Goal: Use online tool/utility: Utilize a website feature to perform a specific function

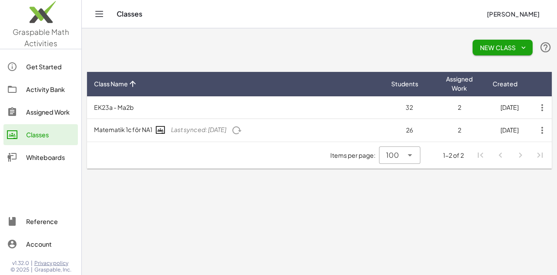
click at [39, 157] on div "Whiteboards" at bounding box center [50, 157] width 48 height 10
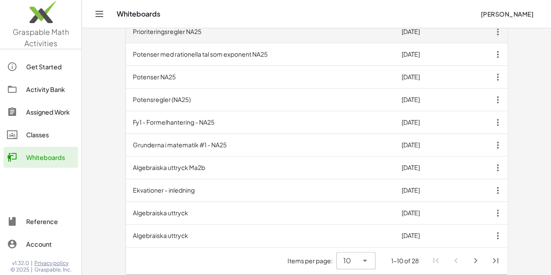
scroll to position [305, 0]
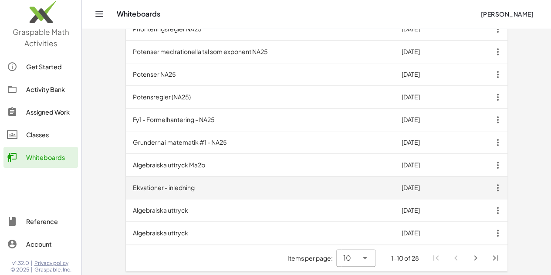
click at [128, 188] on td "Ekvationer - inledning" at bounding box center [260, 187] width 269 height 23
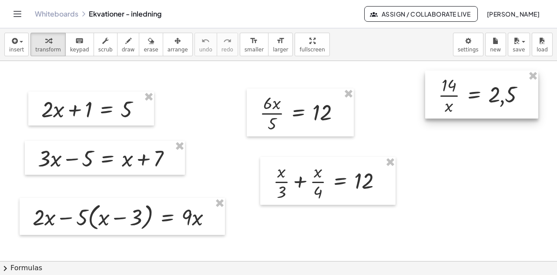
drag, startPoint x: 432, startPoint y: 107, endPoint x: 483, endPoint y: 92, distance: 53.5
click at [483, 92] on div at bounding box center [481, 95] width 113 height 48
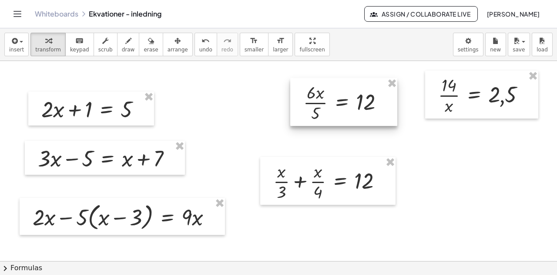
drag, startPoint x: 312, startPoint y: 121, endPoint x: 355, endPoint y: 108, distance: 44.8
click at [355, 109] on div at bounding box center [343, 102] width 107 height 48
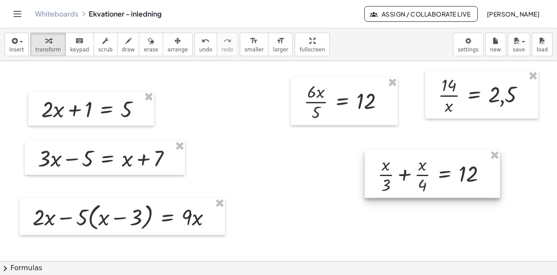
drag, startPoint x: 331, startPoint y: 175, endPoint x: 310, endPoint y: 189, distance: 25.5
click at [439, 165] on div at bounding box center [432, 174] width 135 height 48
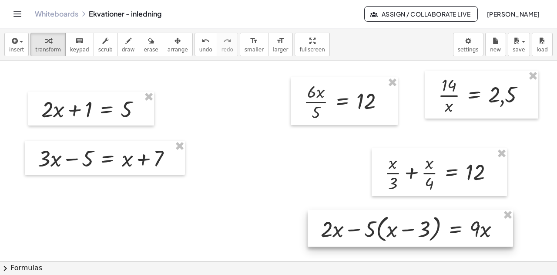
drag, startPoint x: 111, startPoint y: 217, endPoint x: 304, endPoint y: 215, distance: 192.4
click at [399, 229] on div at bounding box center [410, 227] width 205 height 37
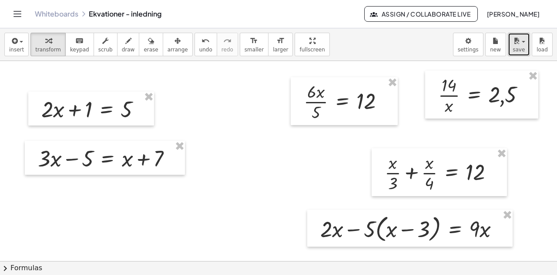
click at [523, 44] on div "button" at bounding box center [519, 40] width 13 height 10
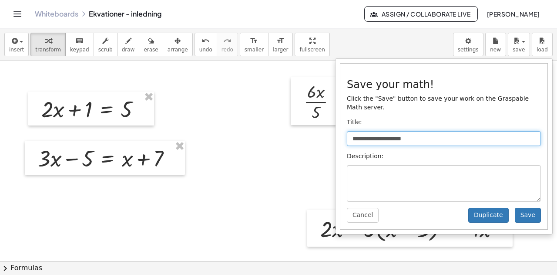
click at [427, 131] on input "**********" at bounding box center [444, 138] width 194 height 15
type input "**********"
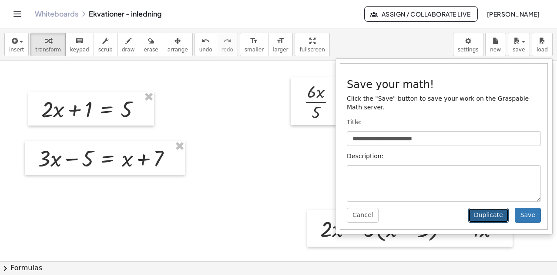
click at [498, 208] on button "Duplicate" at bounding box center [488, 215] width 40 height 15
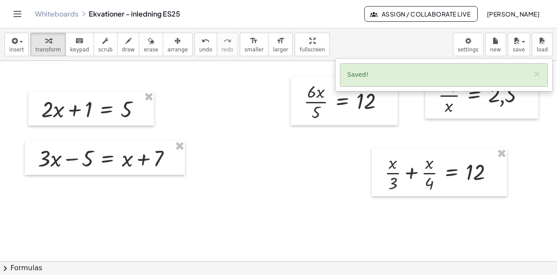
click at [293, 184] on div at bounding box center [278, 261] width 557 height 401
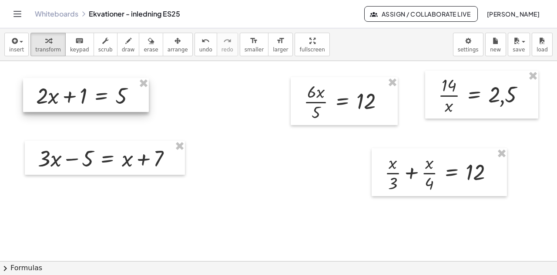
drag, startPoint x: 93, startPoint y: 113, endPoint x: 88, endPoint y: 100, distance: 14.5
click at [88, 100] on div at bounding box center [86, 95] width 126 height 34
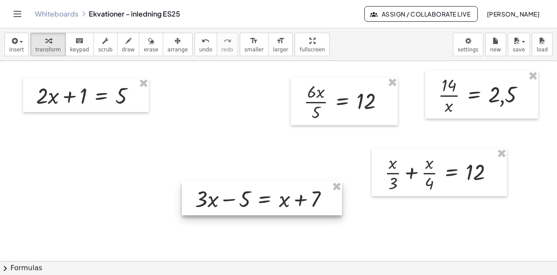
drag, startPoint x: 96, startPoint y: 162, endPoint x: 165, endPoint y: 157, distance: 69.4
click at [253, 202] on div at bounding box center [262, 198] width 160 height 34
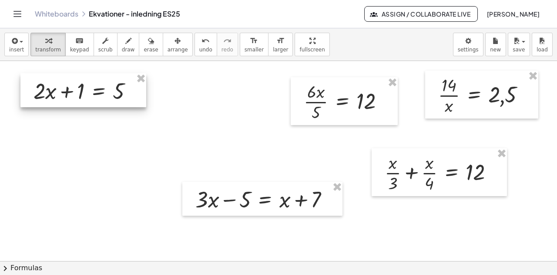
drag, startPoint x: 79, startPoint y: 98, endPoint x: 76, endPoint y: 94, distance: 5.5
click at [76, 94] on div at bounding box center [83, 90] width 126 height 34
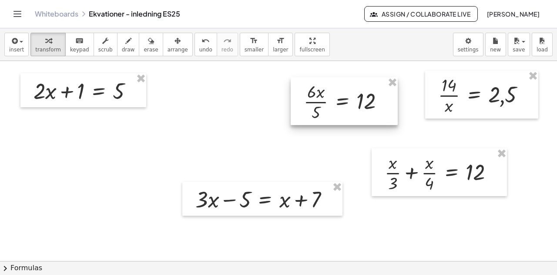
click at [349, 104] on div at bounding box center [344, 101] width 107 height 48
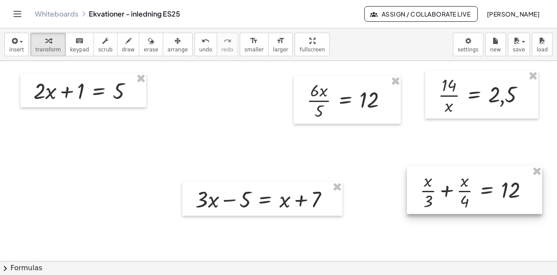
drag, startPoint x: 436, startPoint y: 179, endPoint x: 471, endPoint y: 198, distance: 39.2
click at [471, 198] on div at bounding box center [474, 190] width 135 height 48
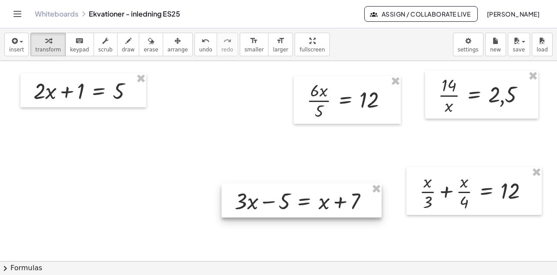
drag, startPoint x: 296, startPoint y: 201, endPoint x: 336, endPoint y: 203, distance: 39.2
click at [336, 203] on div at bounding box center [302, 200] width 160 height 34
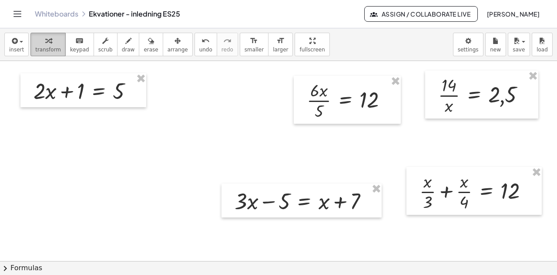
click at [43, 47] on span "transform" at bounding box center [48, 50] width 26 height 6
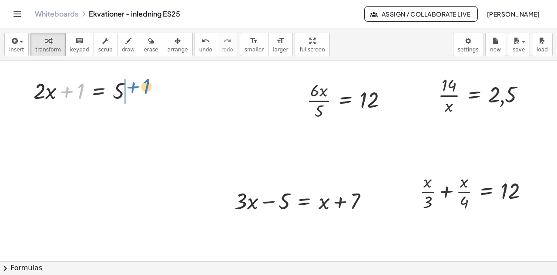
drag, startPoint x: 81, startPoint y: 96, endPoint x: 138, endPoint y: 100, distance: 57.6
click at [148, 92] on div "+ 1 + · 2 · x + 1 = 5 + · 3 · x − 5 = + x + 7 · 6 · x · 5 = 12 · 14 · x = 2,5 +…" at bounding box center [278, 261] width 557 height 401
click at [98, 110] on icon at bounding box center [99, 112] width 8 height 7
click at [79, 113] on span "−" at bounding box center [81, 113] width 5 height 13
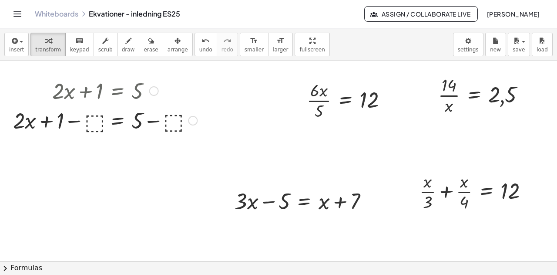
click at [97, 122] on div at bounding box center [105, 120] width 193 height 30
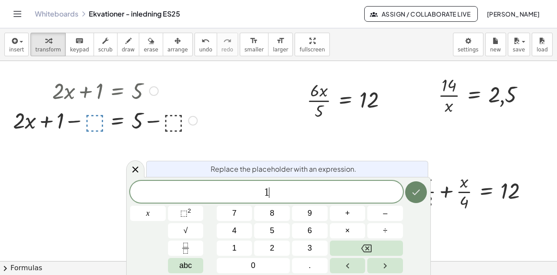
click at [418, 196] on icon "Done" at bounding box center [416, 192] width 10 height 10
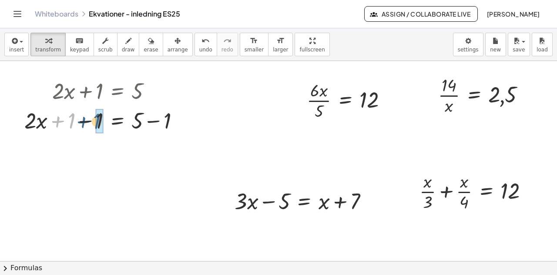
drag, startPoint x: 71, startPoint y: 124, endPoint x: 97, endPoint y: 125, distance: 26.1
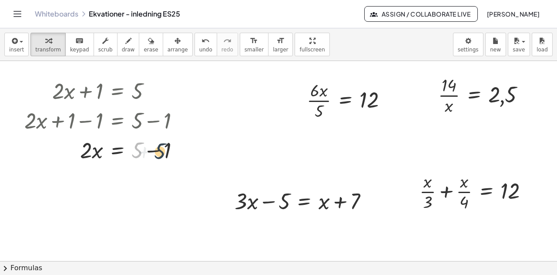
drag, startPoint x: 135, startPoint y: 153, endPoint x: 158, endPoint y: 154, distance: 23.1
click at [158, 154] on div at bounding box center [105, 150] width 171 height 30
drag, startPoint x: 138, startPoint y: 155, endPoint x: 163, endPoint y: 157, distance: 24.4
click at [118, 199] on icon at bounding box center [118, 201] width 8 height 7
click at [138, 201] on div "÷" at bounding box center [135, 202] width 14 height 14
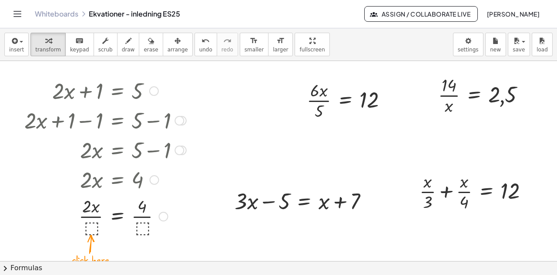
click at [91, 226] on div at bounding box center [105, 216] width 171 height 44
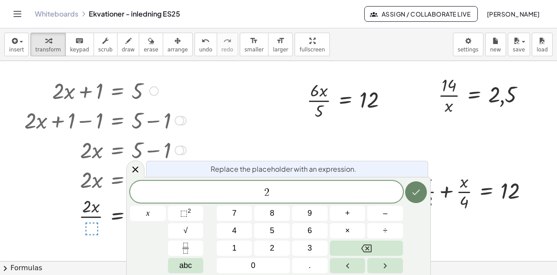
click at [414, 194] on icon "Done" at bounding box center [416, 192] width 10 height 10
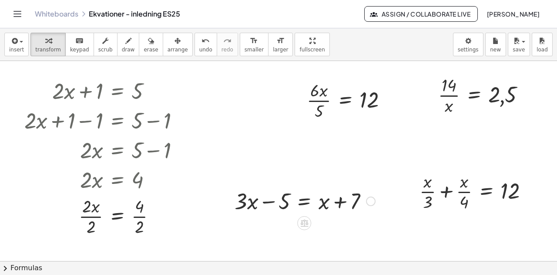
scroll to position [44, 0]
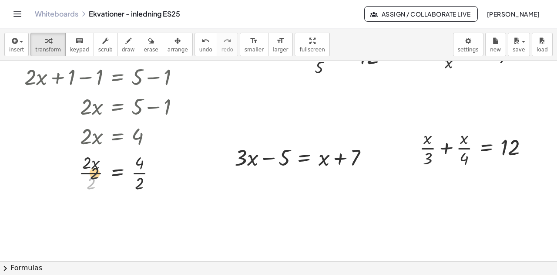
drag, startPoint x: 91, startPoint y: 184, endPoint x: 95, endPoint y: 172, distance: 13.1
click at [95, 173] on div at bounding box center [105, 172] width 171 height 44
drag, startPoint x: 86, startPoint y: 165, endPoint x: 93, endPoint y: 185, distance: 20.9
click at [139, 215] on div at bounding box center [105, 216] width 171 height 44
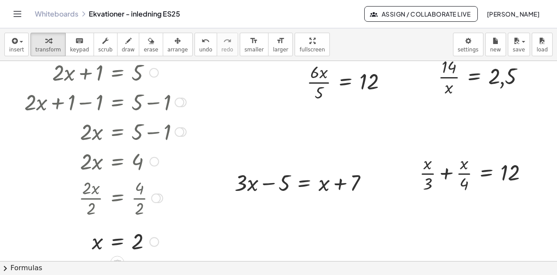
scroll to position [0, 0]
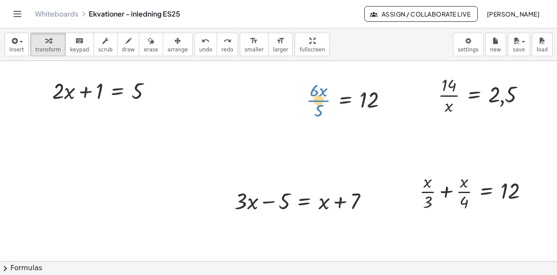
click at [329, 106] on div at bounding box center [351, 100] width 96 height 44
click at [168, 48] on span "arrange" at bounding box center [178, 50] width 20 height 6
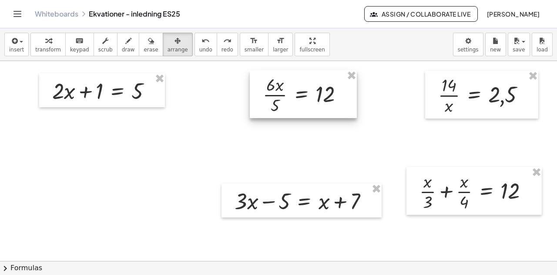
drag, startPoint x: 358, startPoint y: 106, endPoint x: 314, endPoint y: 101, distance: 44.3
click at [314, 101] on div at bounding box center [303, 94] width 107 height 48
click at [300, 95] on div at bounding box center [303, 94] width 107 height 48
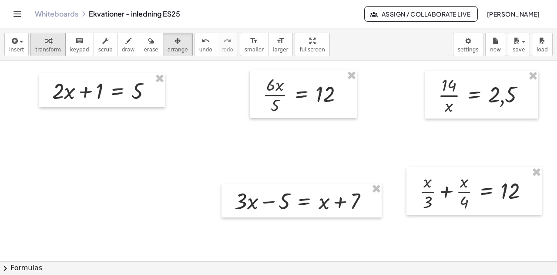
click at [37, 44] on div "button" at bounding box center [48, 40] width 26 height 10
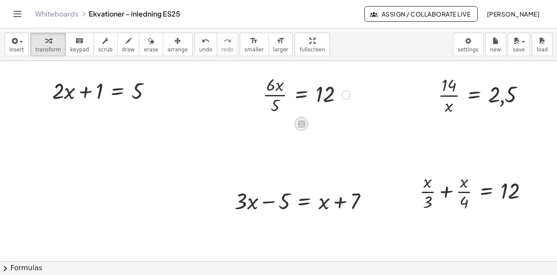
click at [304, 126] on icon at bounding box center [302, 123] width 8 height 7
click at [302, 124] on span "×" at bounding box center [301, 124] width 5 height 13
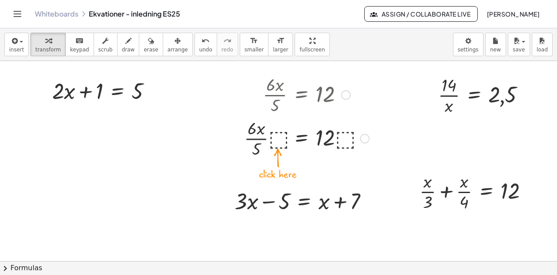
click at [278, 135] on div at bounding box center [307, 138] width 134 height 44
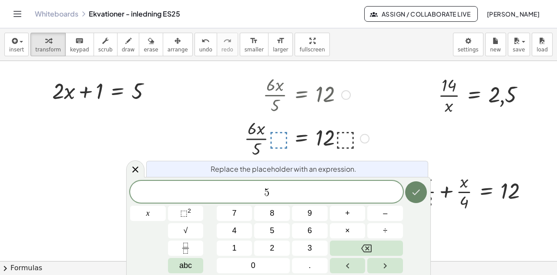
click at [414, 194] on icon "Done" at bounding box center [416, 192] width 10 height 10
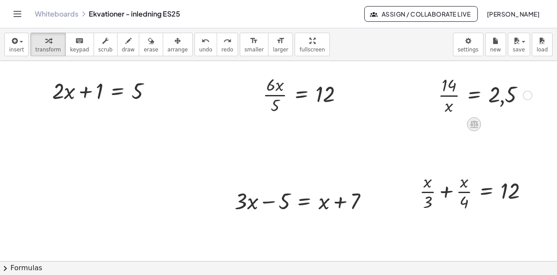
click at [473, 122] on icon at bounding box center [474, 123] width 9 height 9
click at [475, 123] on span "×" at bounding box center [473, 124] width 5 height 13
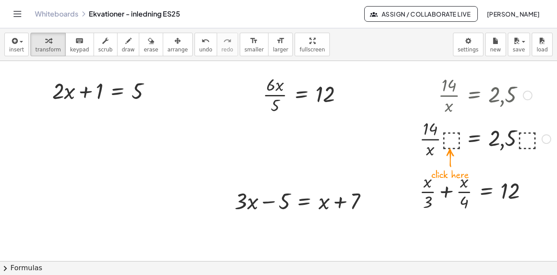
click at [455, 138] on div at bounding box center [485, 138] width 140 height 44
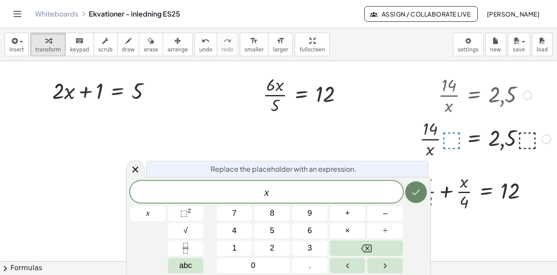
click at [415, 194] on icon "Done" at bounding box center [417, 192] width 8 height 6
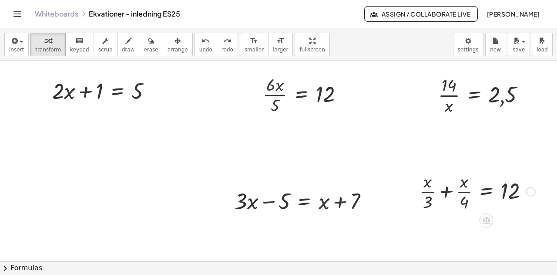
click at [485, 193] on div at bounding box center [477, 191] width 125 height 44
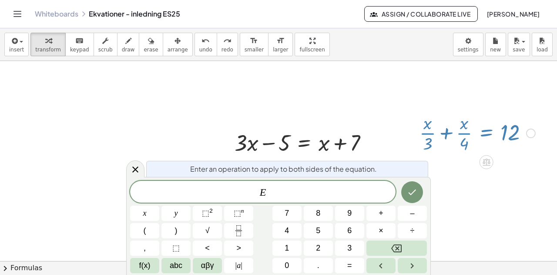
scroll to position [59, 0]
click at [133, 166] on icon at bounding box center [135, 169] width 10 height 10
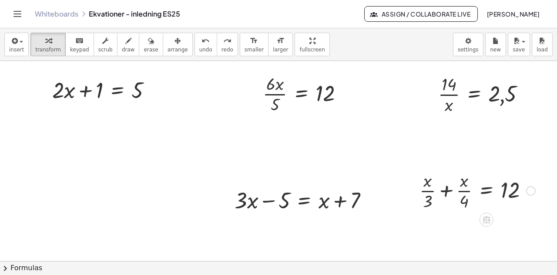
scroll to position [0, 0]
click at [487, 218] on icon at bounding box center [487, 220] width 8 height 7
click at [488, 222] on span "×" at bounding box center [486, 220] width 5 height 13
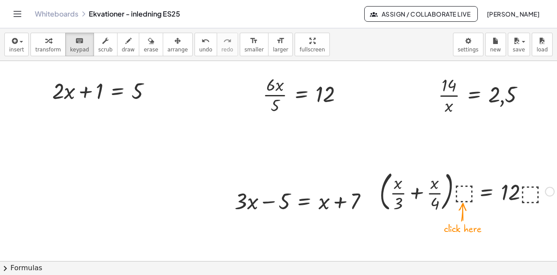
click at [460, 190] on div at bounding box center [466, 190] width 183 height 47
click at [463, 194] on div at bounding box center [466, 190] width 183 height 47
click at [463, 195] on div at bounding box center [466, 190] width 183 height 47
click at [468, 194] on div at bounding box center [466, 190] width 183 height 47
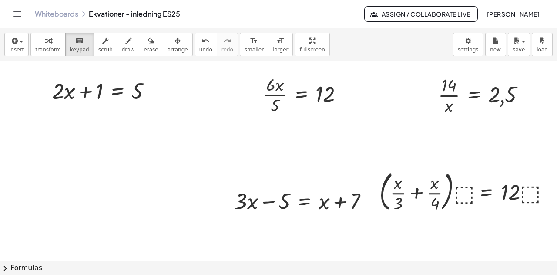
click at [467, 222] on div at bounding box center [281, 261] width 563 height 401
click at [47, 42] on div "button" at bounding box center [48, 40] width 26 height 10
click at [462, 193] on div at bounding box center [466, 190] width 183 height 47
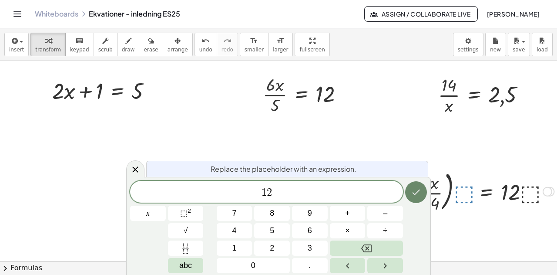
click at [420, 186] on button "Done" at bounding box center [416, 192] width 22 height 22
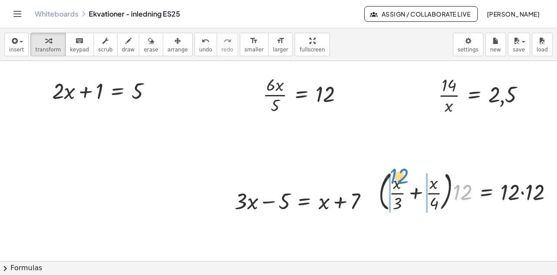
drag, startPoint x: 467, startPoint y: 192, endPoint x: 403, endPoint y: 176, distance: 65.5
click at [403, 176] on div at bounding box center [469, 190] width 190 height 47
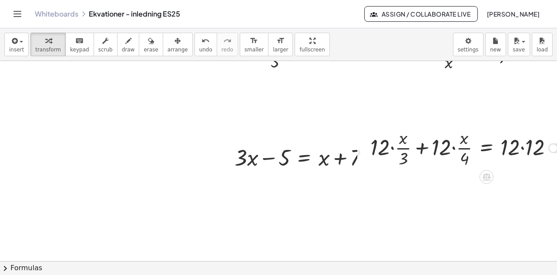
scroll to position [44, 18]
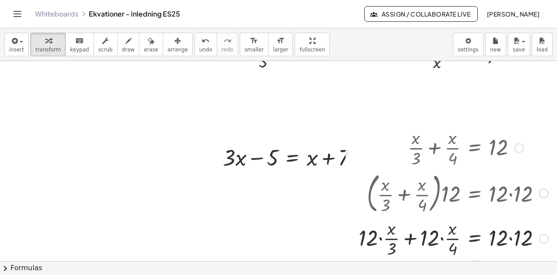
drag, startPoint x: 535, startPoint y: 148, endPoint x: 544, endPoint y: 242, distance: 94.1
click at [475, 238] on div "+ · x · 3 + · x · 4 = 12 · · 12 · 12 · · 12 ·" at bounding box center [475, 238] width 0 height 0
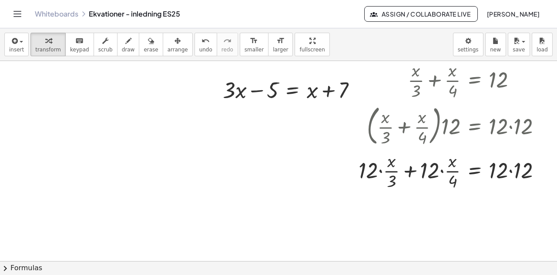
scroll to position [117, 18]
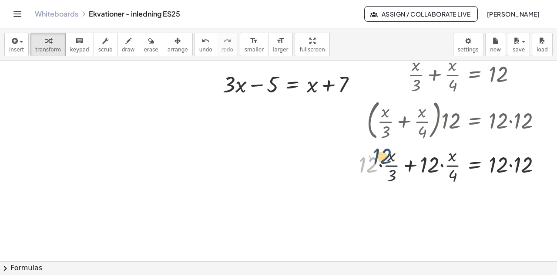
drag, startPoint x: 364, startPoint y: 169, endPoint x: 380, endPoint y: 160, distance: 17.8
click at [380, 160] on div at bounding box center [453, 164] width 199 height 44
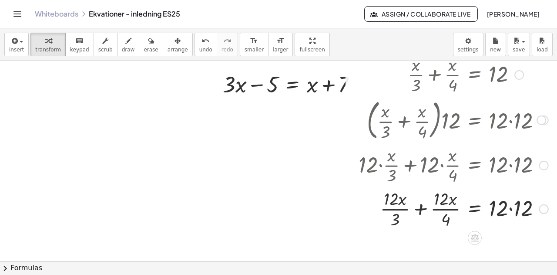
click at [506, 207] on div at bounding box center [453, 208] width 199 height 44
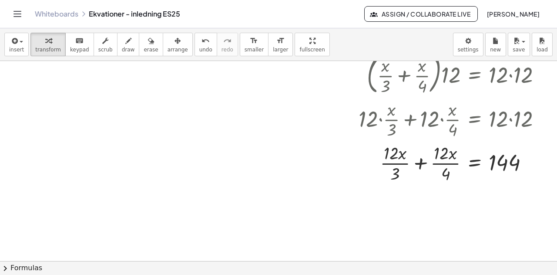
scroll to position [174, 18]
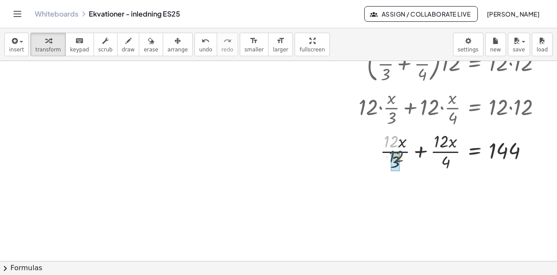
drag, startPoint x: 387, startPoint y: 143, endPoint x: 390, endPoint y: 162, distance: 19.0
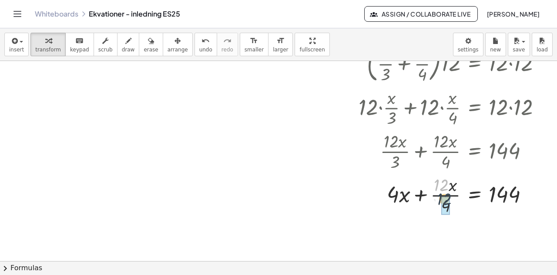
drag, startPoint x: 438, startPoint y: 188, endPoint x: 440, endPoint y: 203, distance: 15.8
click at [421, 195] on div at bounding box center [453, 194] width 199 height 30
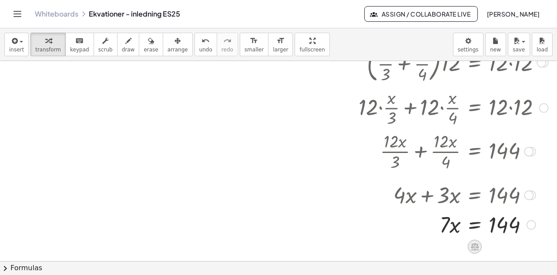
click at [470, 248] on icon at bounding box center [474, 246] width 9 height 9
click at [485, 241] on div "÷" at bounding box center [492, 246] width 14 height 14
click at [448, 235] on div at bounding box center [453, 224] width 199 height 44
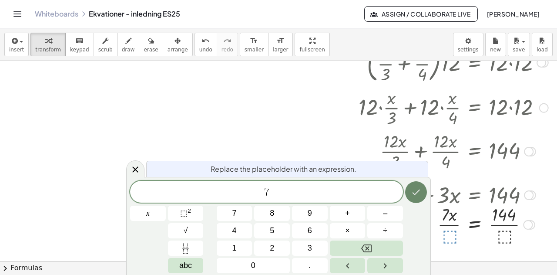
click at [415, 192] on icon "Done" at bounding box center [416, 192] width 10 height 10
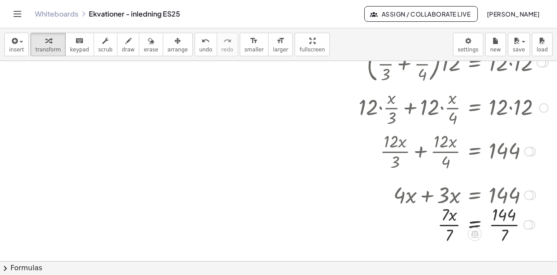
scroll to position [207, 18]
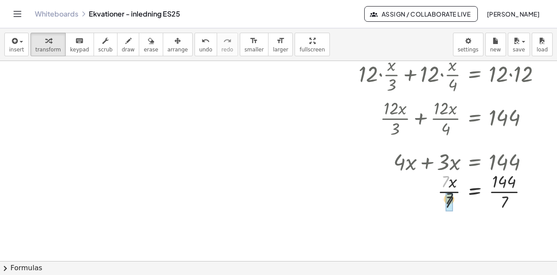
drag, startPoint x: 437, startPoint y: 186, endPoint x: 440, endPoint y: 195, distance: 9.9
click at [497, 192] on div at bounding box center [453, 191] width 199 height 44
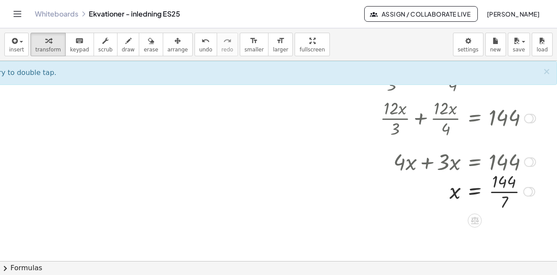
click at [499, 191] on div at bounding box center [453, 191] width 199 height 44
click at [499, 178] on div at bounding box center [453, 191] width 199 height 44
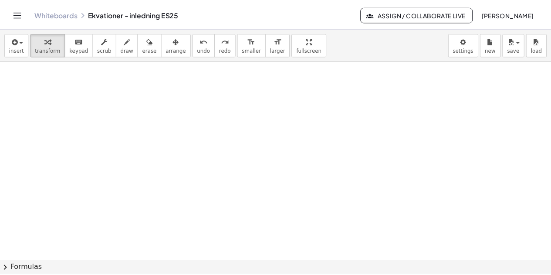
scroll to position [0, 18]
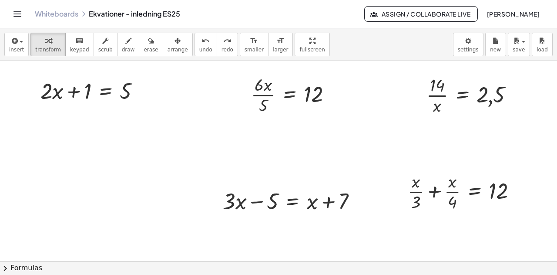
click at [501, 11] on span "[PERSON_NAME]" at bounding box center [513, 14] width 53 height 8
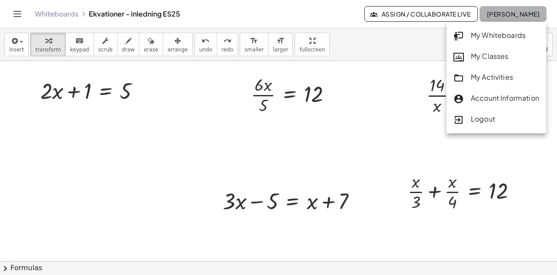
click at [498, 10] on button "[PERSON_NAME]" at bounding box center [513, 14] width 67 height 16
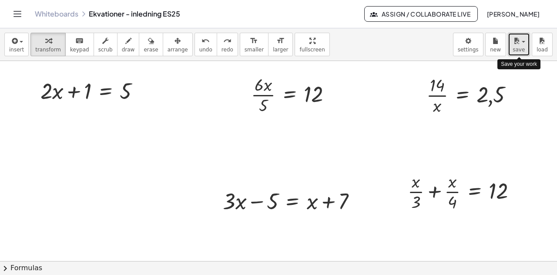
click at [518, 44] on icon "button" at bounding box center [517, 41] width 8 height 10
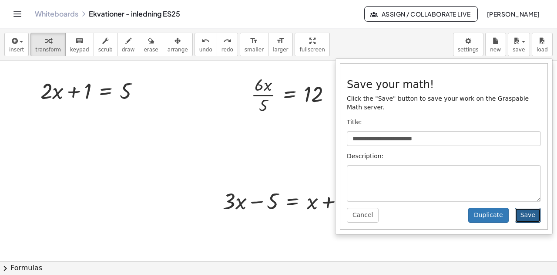
click at [530, 208] on button "Save" at bounding box center [528, 215] width 26 height 15
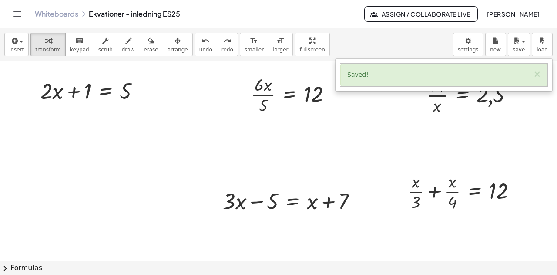
click at [56, 11] on link "Whiteboards" at bounding box center [57, 14] width 44 height 9
